Goal: Task Accomplishment & Management: Manage account settings

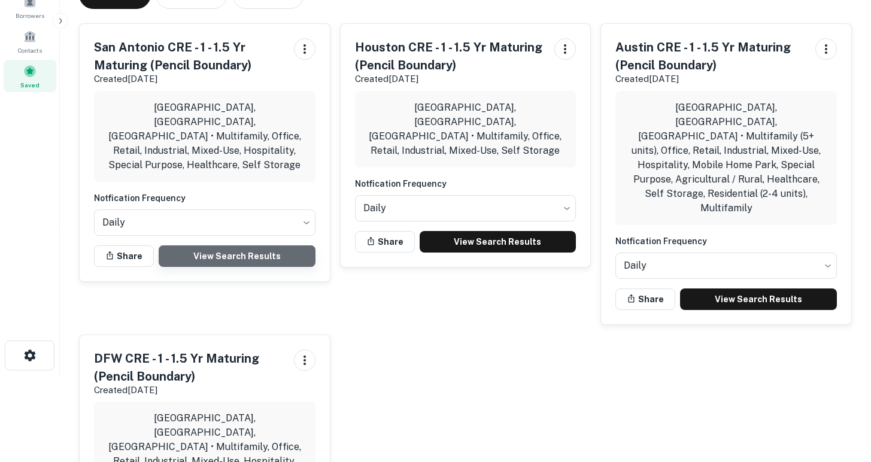
click at [246, 245] on link "View Search Results" at bounding box center [237, 256] width 157 height 22
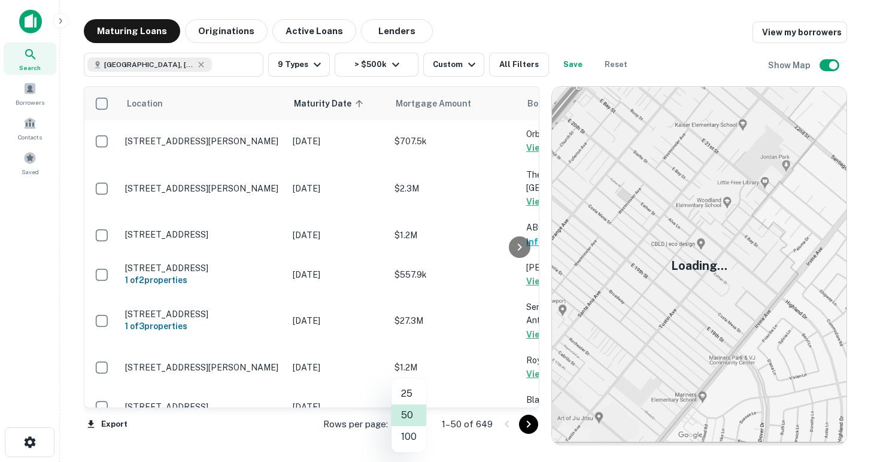
click at [414, 424] on body "Search Borrowers Contacts Saved Maturing Loans Originations Active Loans Lender…" at bounding box center [435, 231] width 871 height 462
click at [414, 440] on li "100" at bounding box center [408, 437] width 35 height 22
click at [521, 251] on icon at bounding box center [519, 247] width 14 height 14
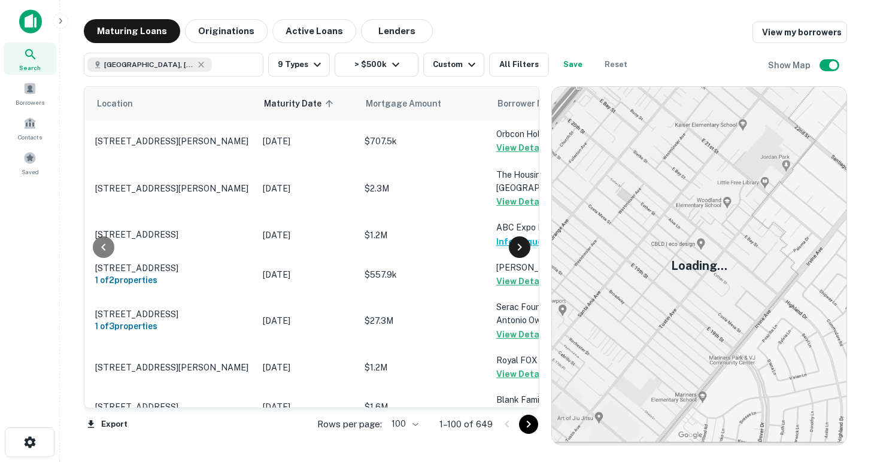
scroll to position [0, 503]
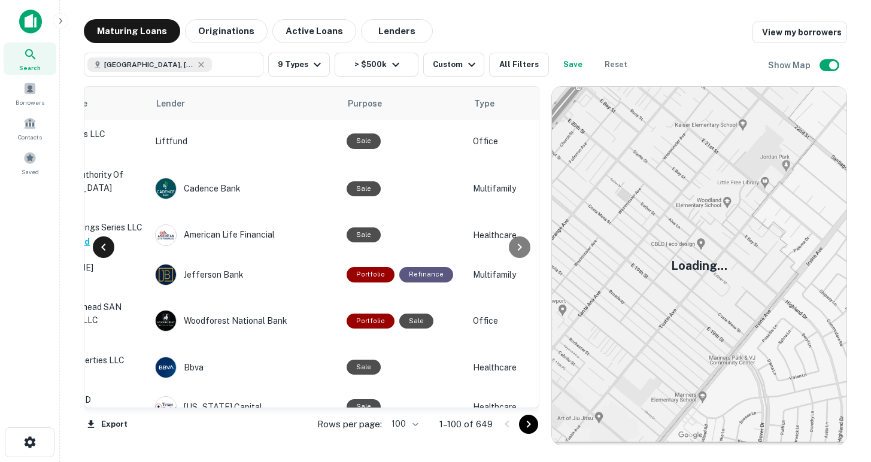
click at [102, 252] on icon at bounding box center [103, 247] width 14 height 14
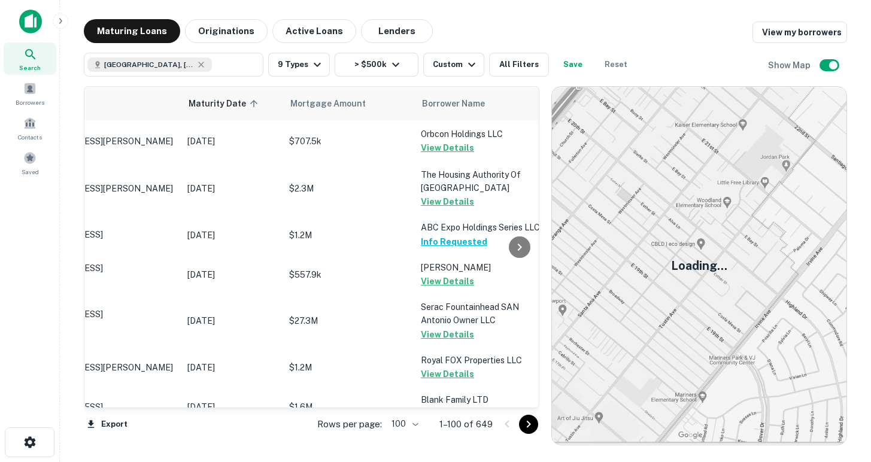
scroll to position [0, 0]
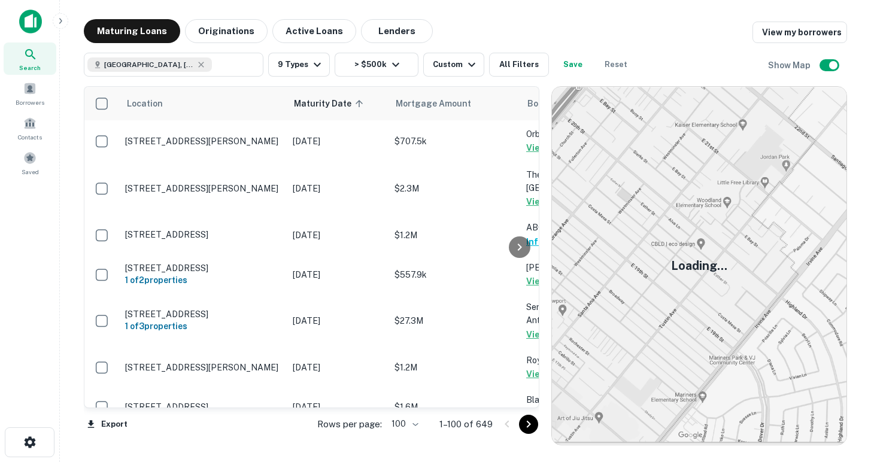
click at [520, 426] on button "Go to next page" at bounding box center [528, 424] width 19 height 19
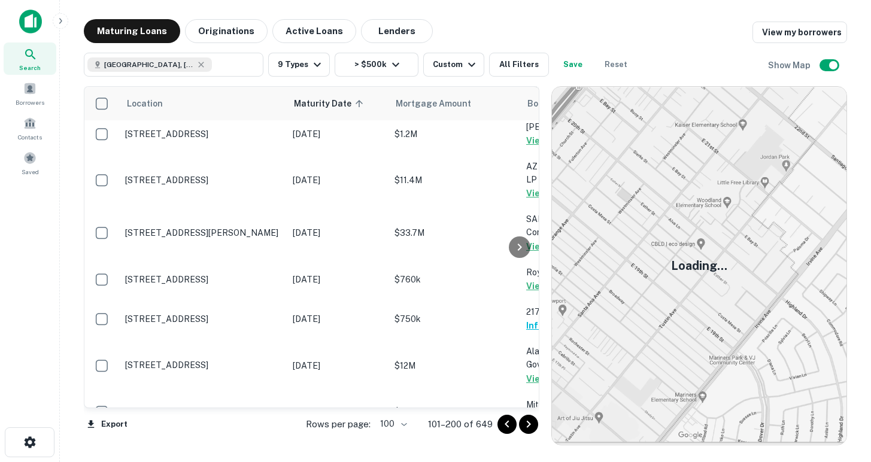
scroll to position [4000, 0]
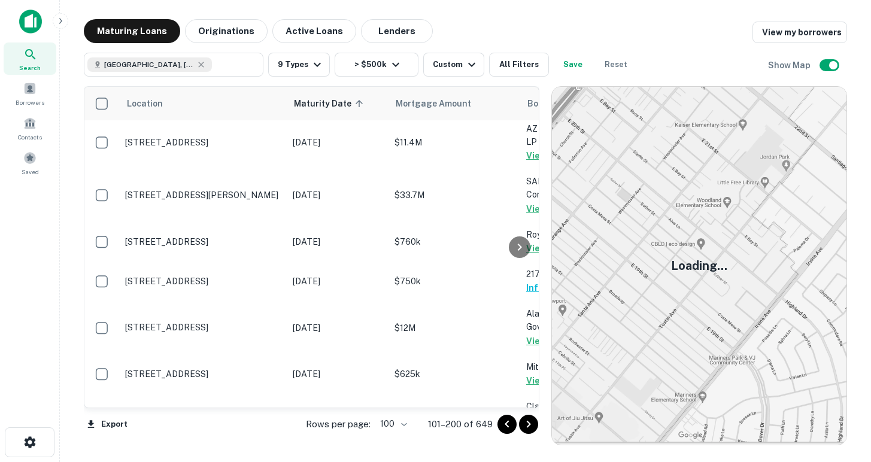
click at [525, 422] on icon "Go to next page" at bounding box center [528, 424] width 14 height 14
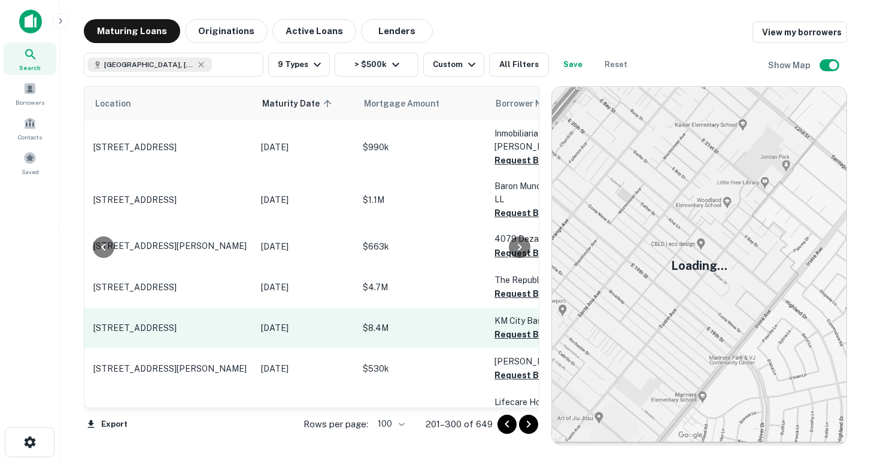
scroll to position [3995, 78]
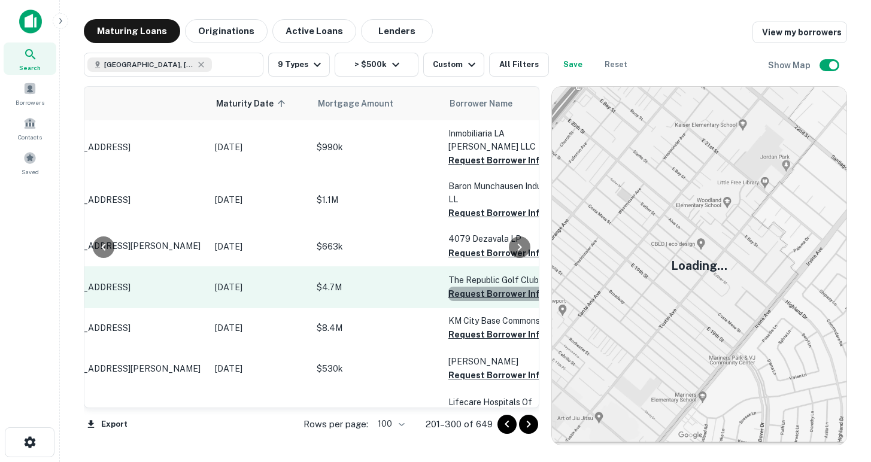
click at [466, 287] on button "Request Borrower Info" at bounding box center [496, 294] width 97 height 14
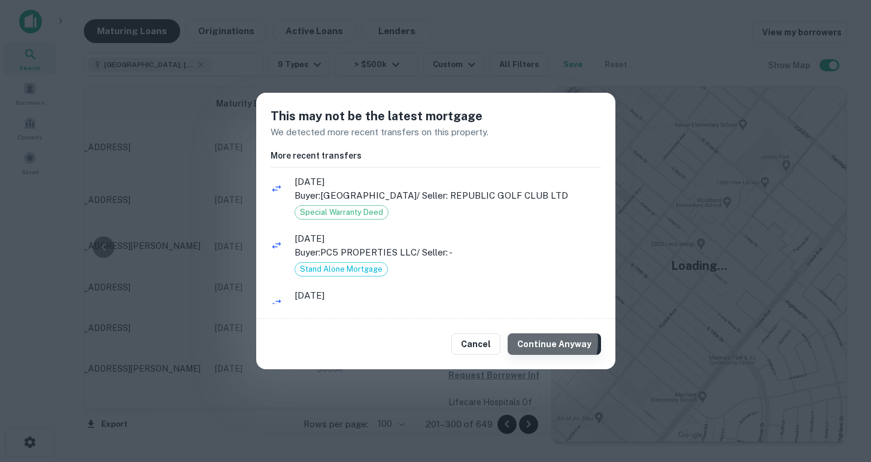
click at [546, 342] on button "Continue Anyway" at bounding box center [553, 344] width 93 height 22
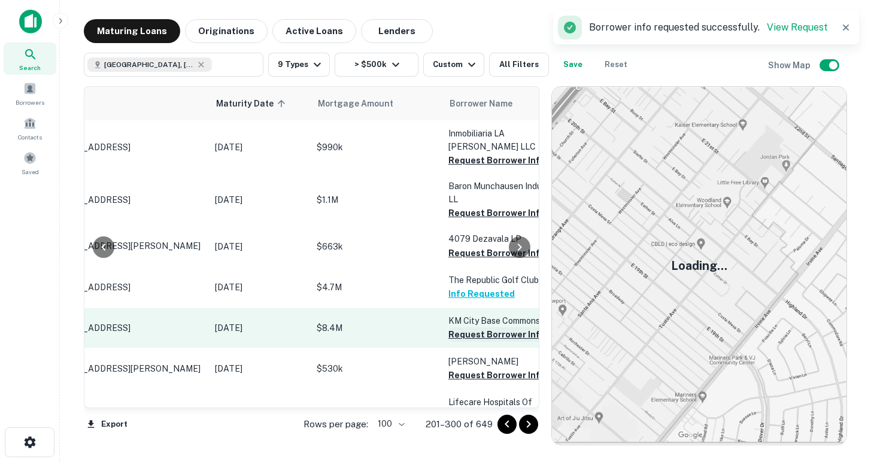
click at [461, 327] on button "Request Borrower Info" at bounding box center [496, 334] width 97 height 14
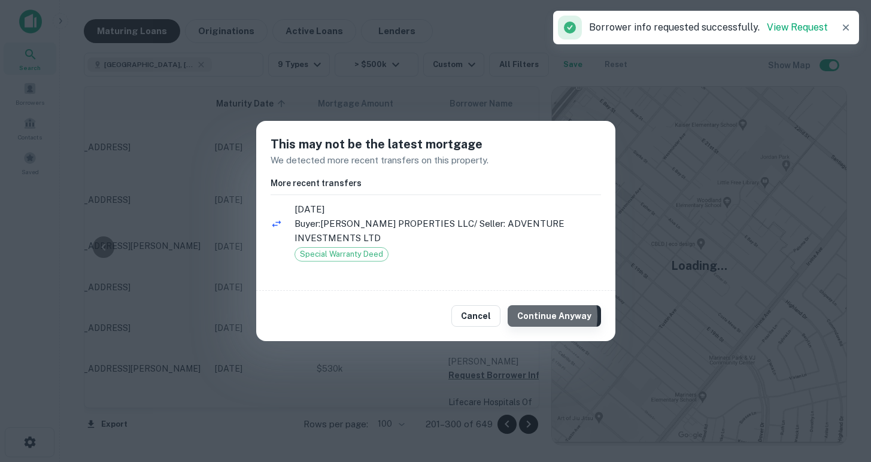
click at [530, 316] on button "Continue Anyway" at bounding box center [553, 316] width 93 height 22
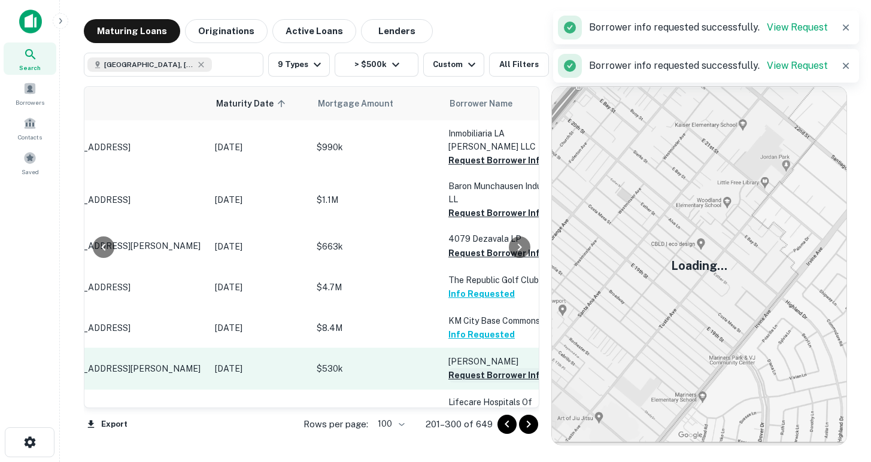
click at [461, 368] on button "Request Borrower Info" at bounding box center [496, 375] width 97 height 14
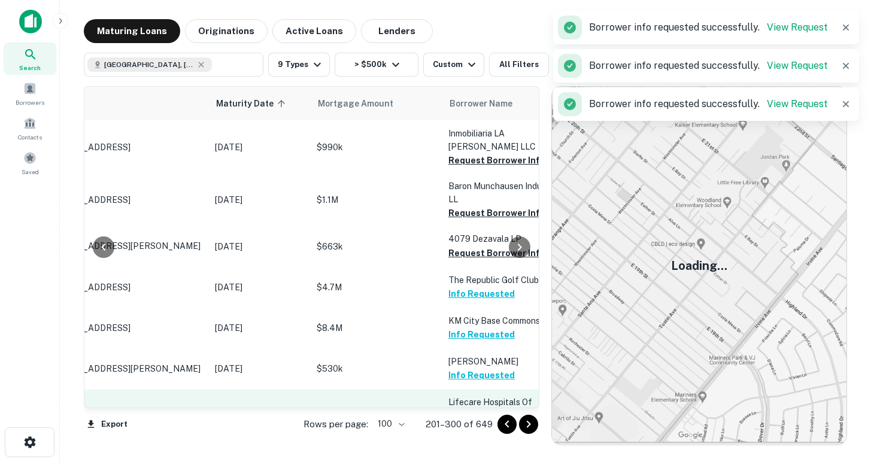
click at [467, 422] on button "Request Borrower Info" at bounding box center [496, 429] width 97 height 14
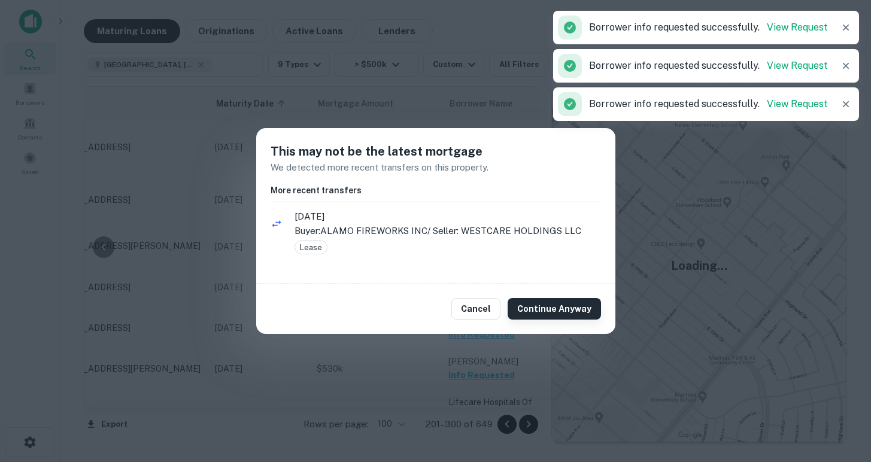
click at [557, 302] on button "Continue Anyway" at bounding box center [553, 309] width 93 height 22
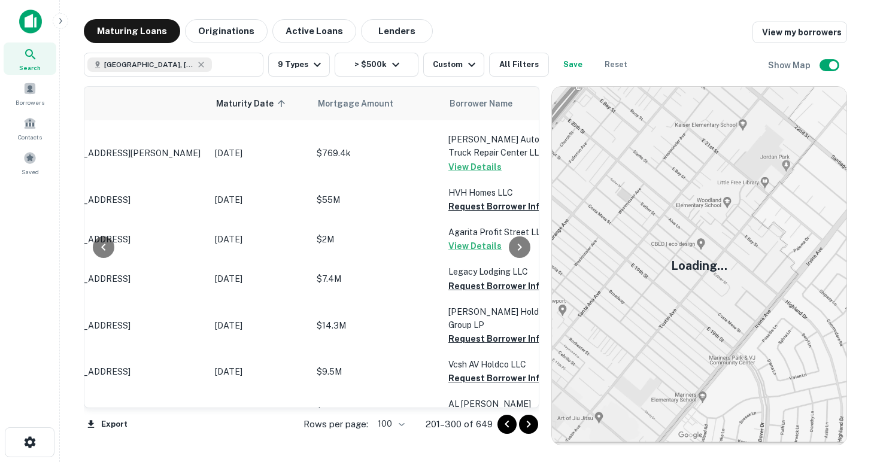
scroll to position [484, 78]
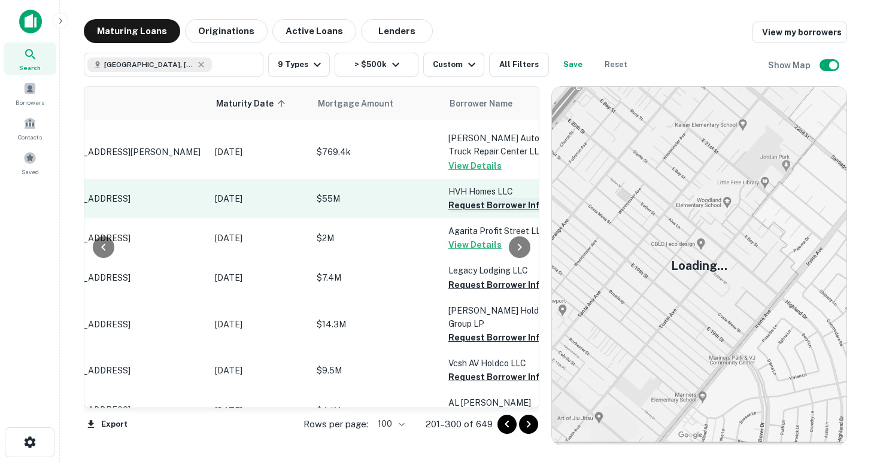
click at [469, 198] on button "Request Borrower Info" at bounding box center [496, 205] width 97 height 14
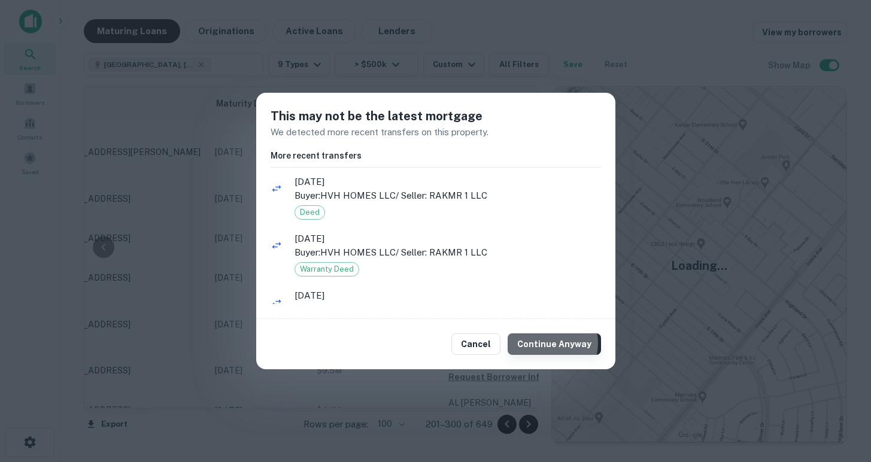
click at [552, 343] on button "Continue Anyway" at bounding box center [553, 344] width 93 height 22
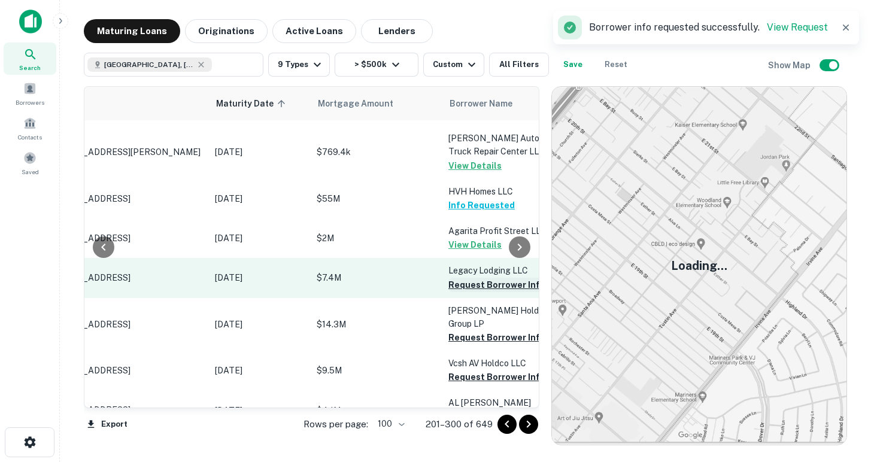
click at [469, 278] on button "Request Borrower Info" at bounding box center [496, 285] width 97 height 14
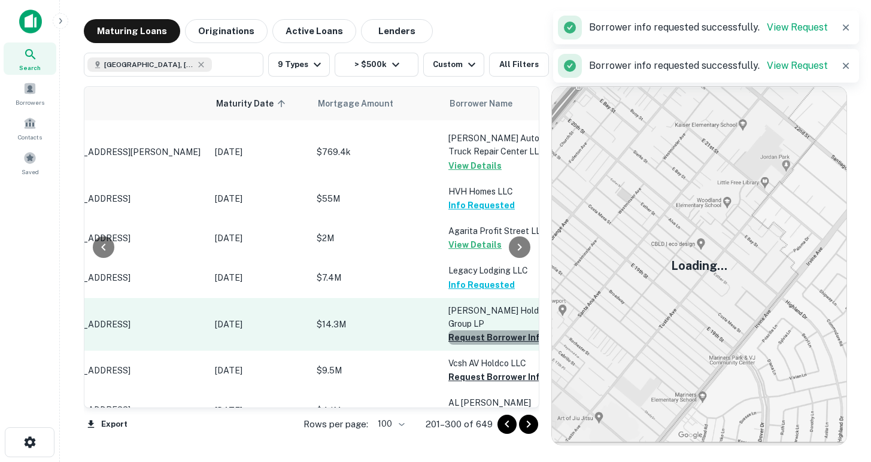
click at [473, 330] on button "Request Borrower Info" at bounding box center [496, 337] width 97 height 14
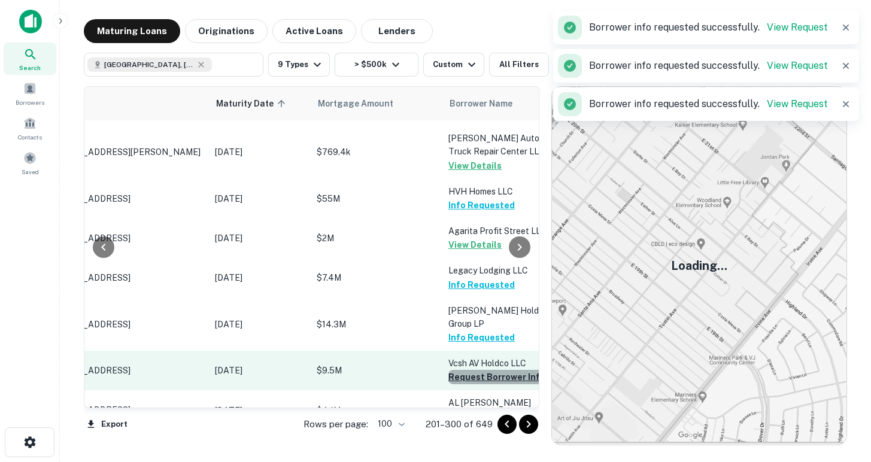
click at [477, 370] on button "Request Borrower Info" at bounding box center [496, 377] width 97 height 14
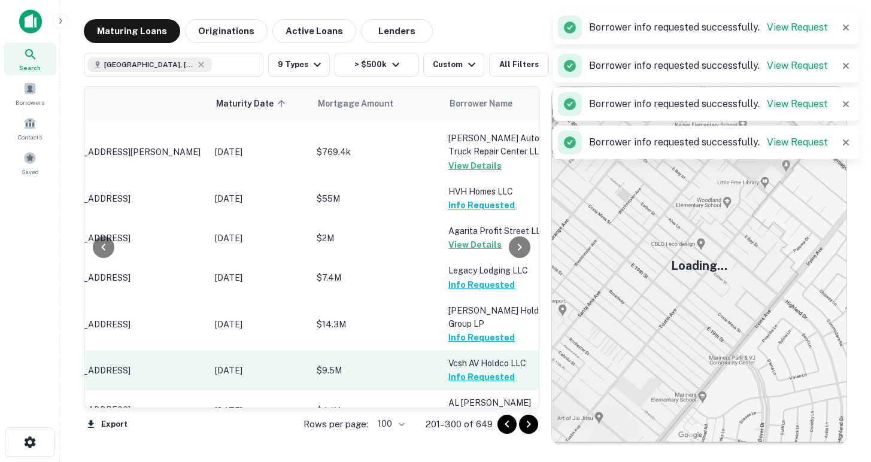
scroll to position [608, 78]
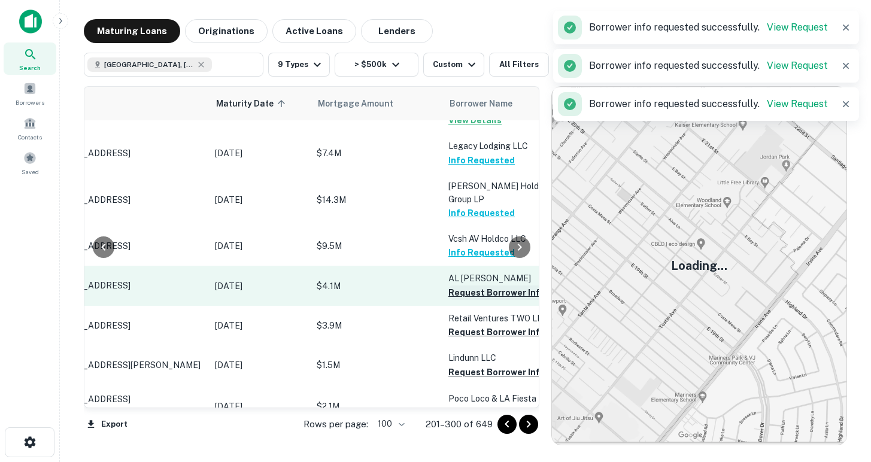
click at [469, 285] on button "Request Borrower Info" at bounding box center [496, 292] width 97 height 14
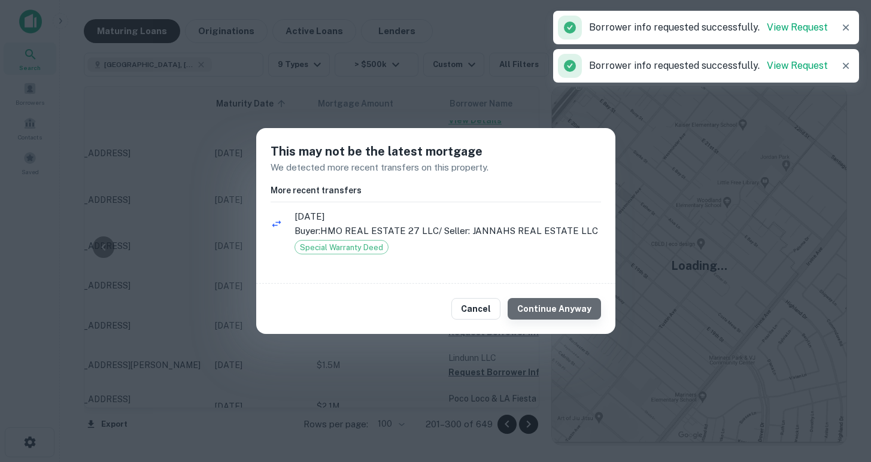
click at [565, 311] on button "Continue Anyway" at bounding box center [553, 309] width 93 height 22
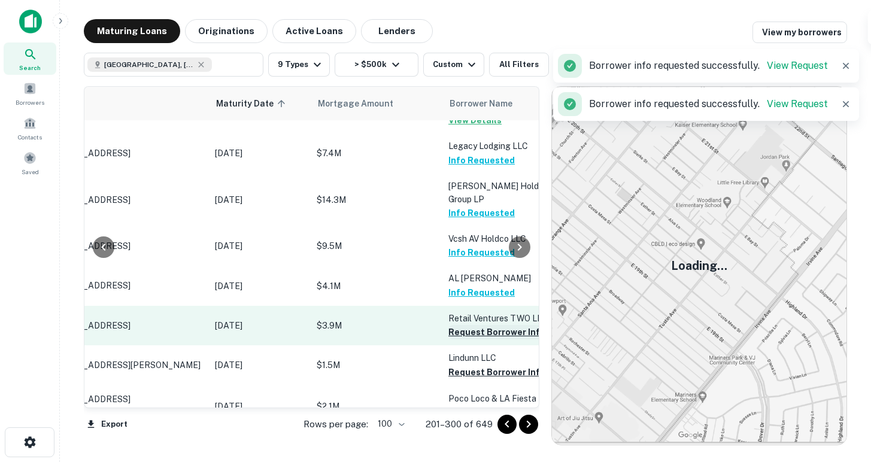
click at [492, 325] on button "Request Borrower Info" at bounding box center [496, 332] width 97 height 14
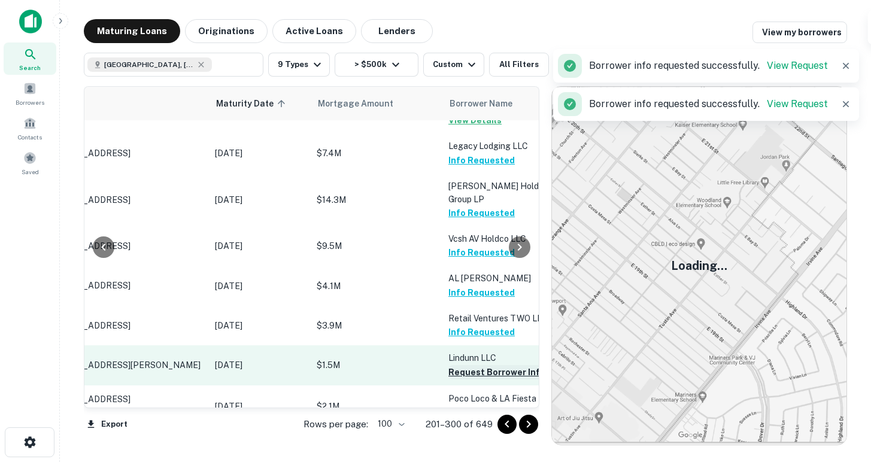
click at [474, 365] on button "Request Borrower Info" at bounding box center [496, 372] width 97 height 14
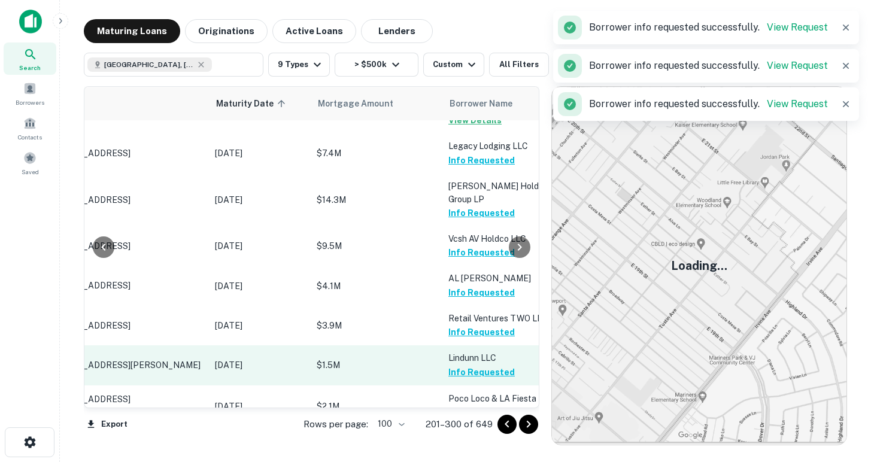
scroll to position [707, 78]
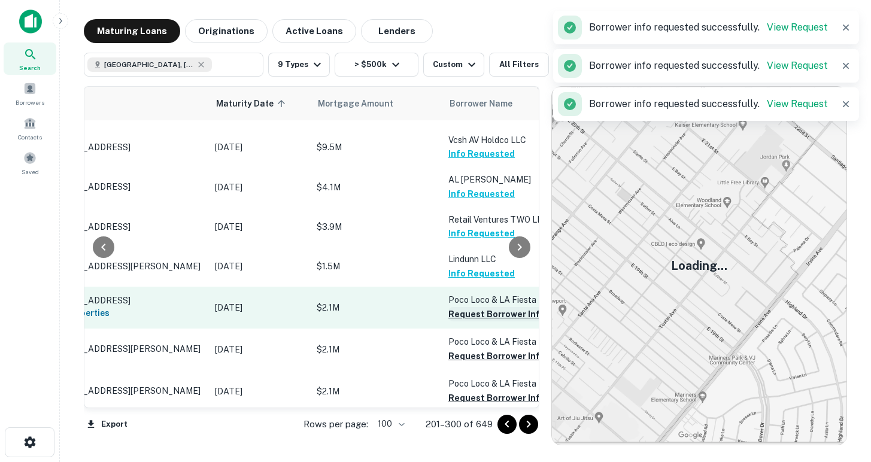
click at [473, 307] on button "Request Borrower Info" at bounding box center [496, 314] width 97 height 14
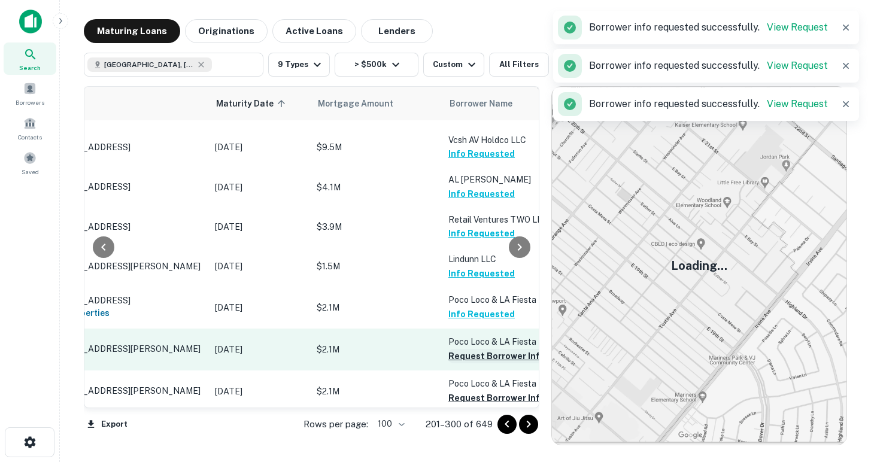
click at [479, 349] on button "Request Borrower Info" at bounding box center [496, 356] width 97 height 14
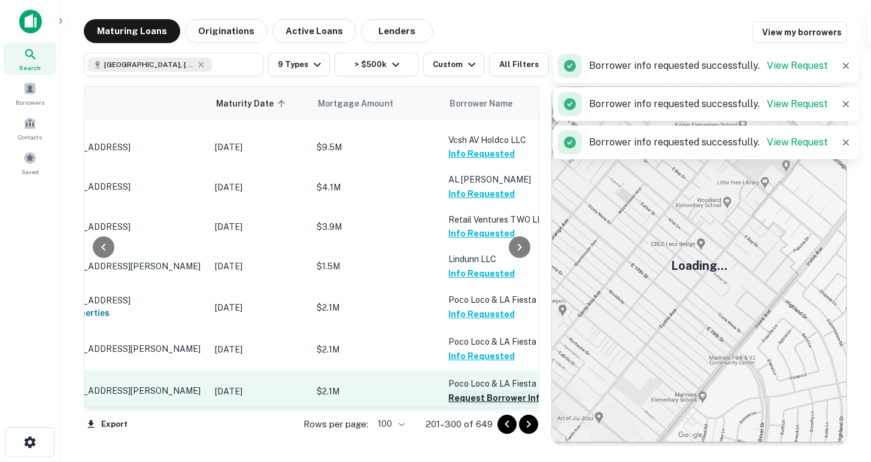
click at [484, 391] on button "Request Borrower Info" at bounding box center [496, 398] width 97 height 14
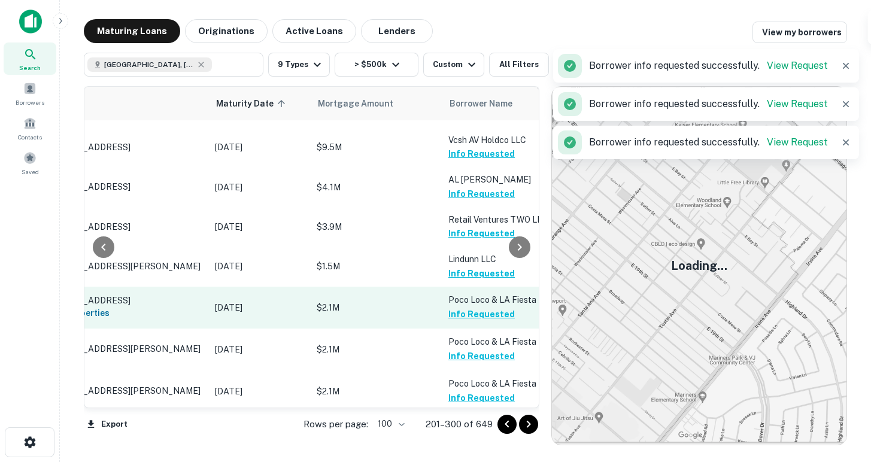
scroll to position [816, 78]
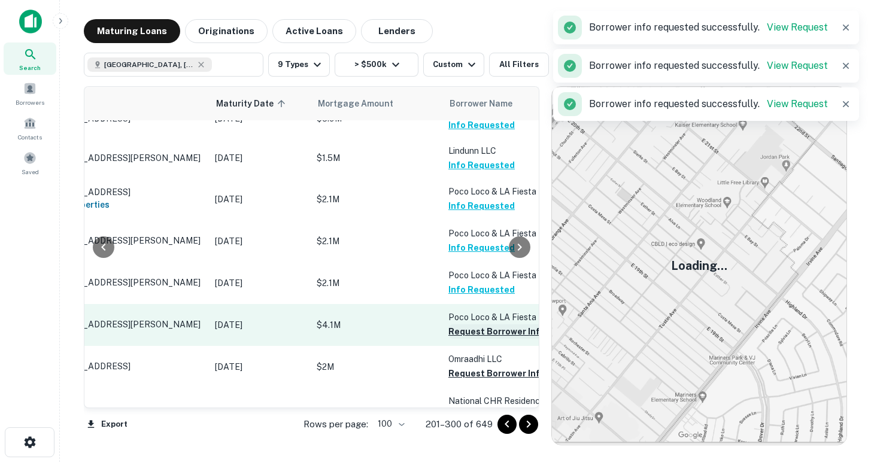
click at [471, 324] on button "Request Borrower Info" at bounding box center [496, 331] width 97 height 14
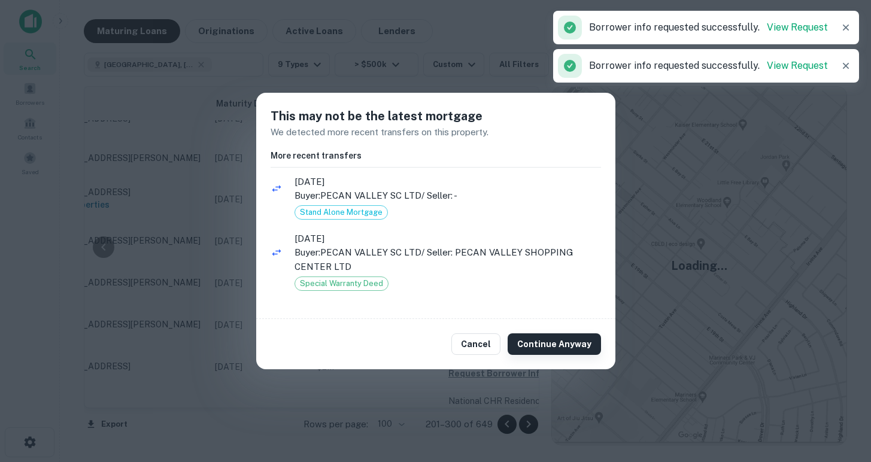
click at [536, 343] on button "Continue Anyway" at bounding box center [553, 344] width 93 height 22
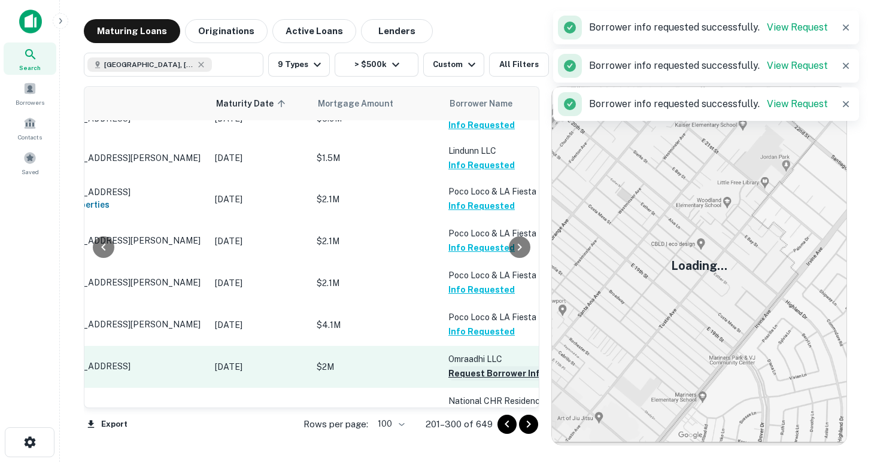
click at [472, 366] on button "Request Borrower Info" at bounding box center [496, 373] width 97 height 14
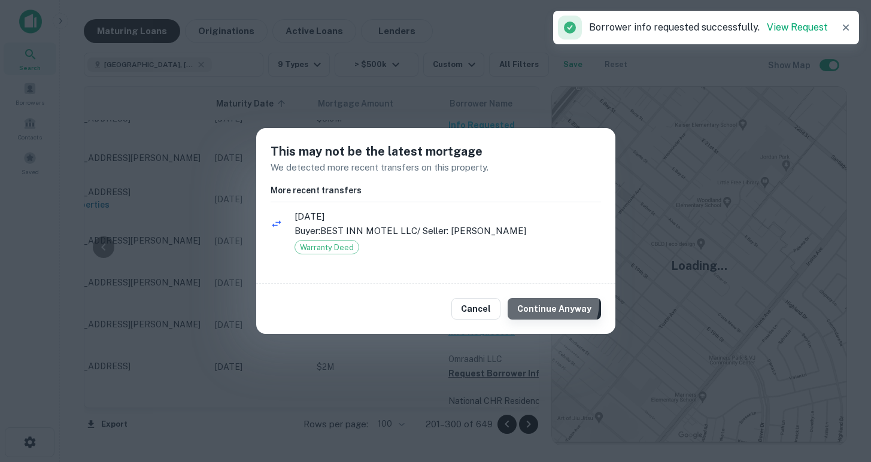
click at [540, 302] on button "Continue Anyway" at bounding box center [553, 309] width 93 height 22
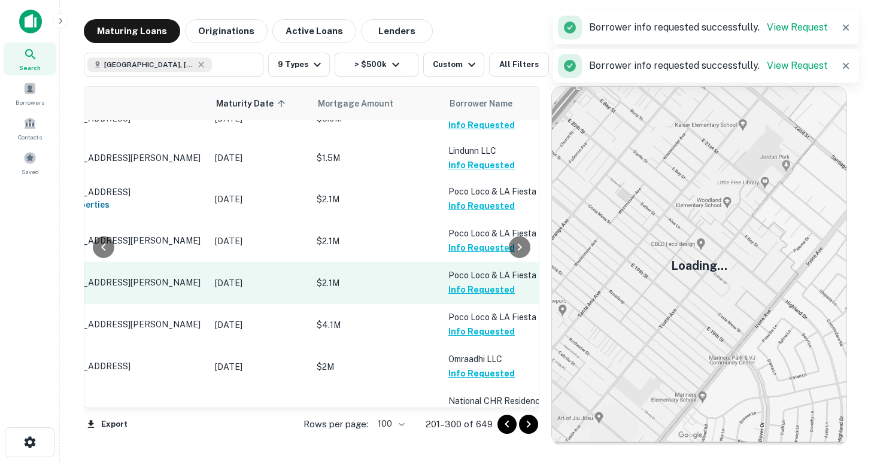
scroll to position [965, 78]
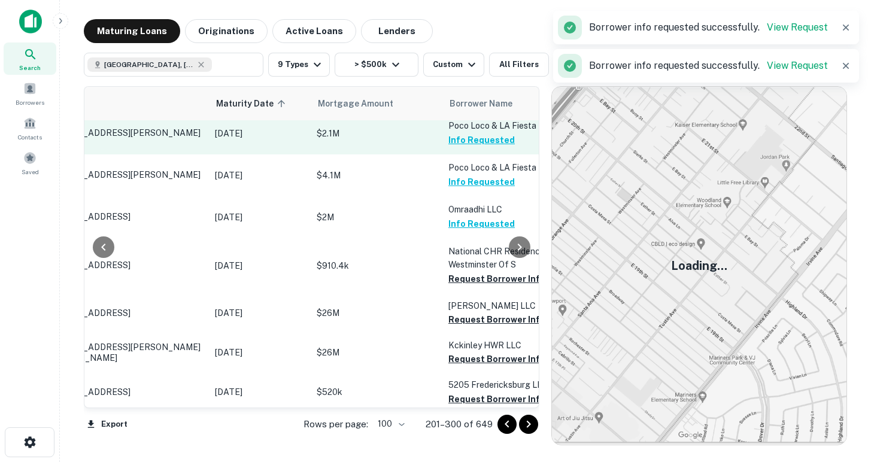
click at [468, 272] on button "Request Borrower Info" at bounding box center [496, 279] width 97 height 14
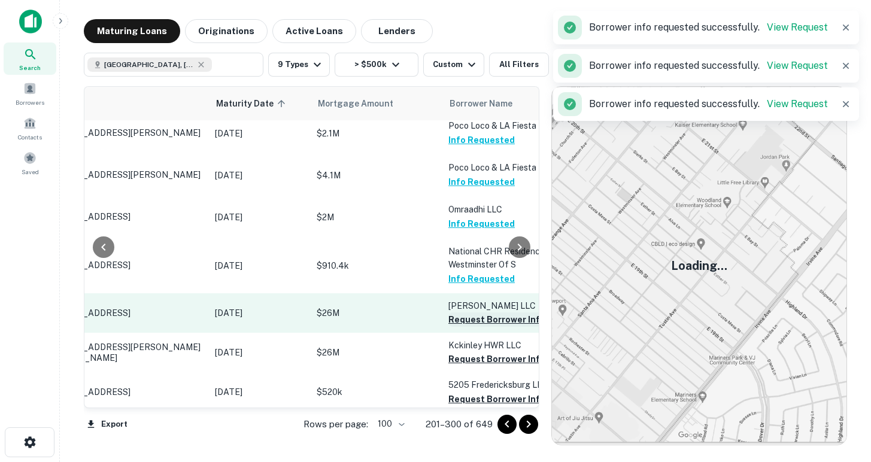
click at [472, 312] on button "Request Borrower Info" at bounding box center [496, 319] width 97 height 14
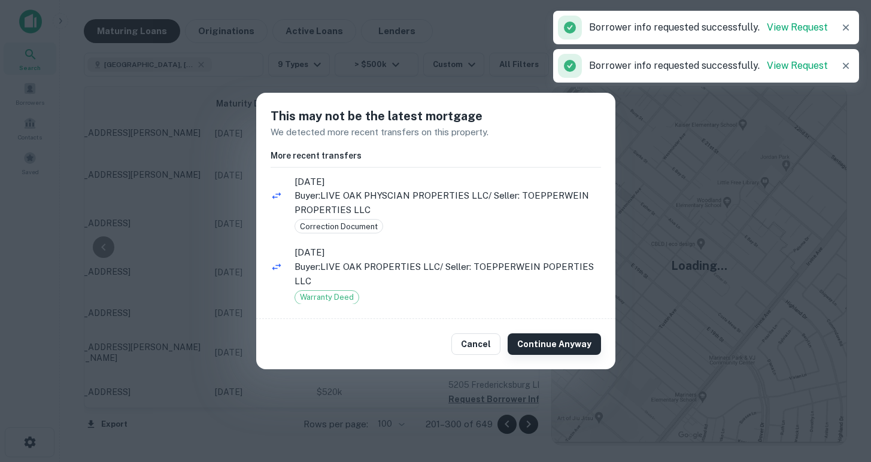
click at [547, 352] on button "Continue Anyway" at bounding box center [553, 344] width 93 height 22
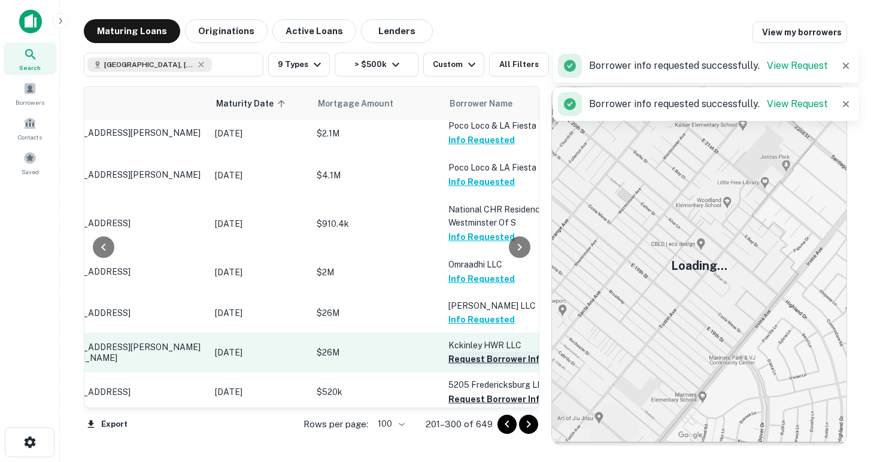
click at [461, 352] on button "Request Borrower Info" at bounding box center [496, 359] width 97 height 14
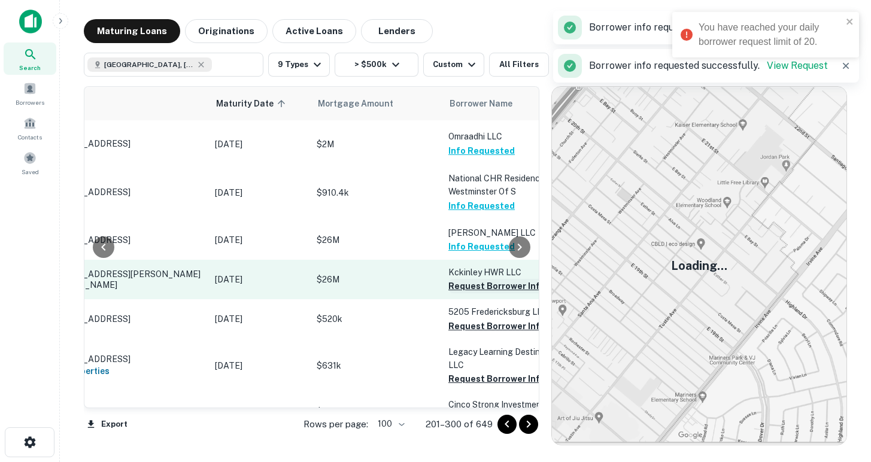
scroll to position [1040, 78]
